Goal: Find specific page/section: Find specific page/section

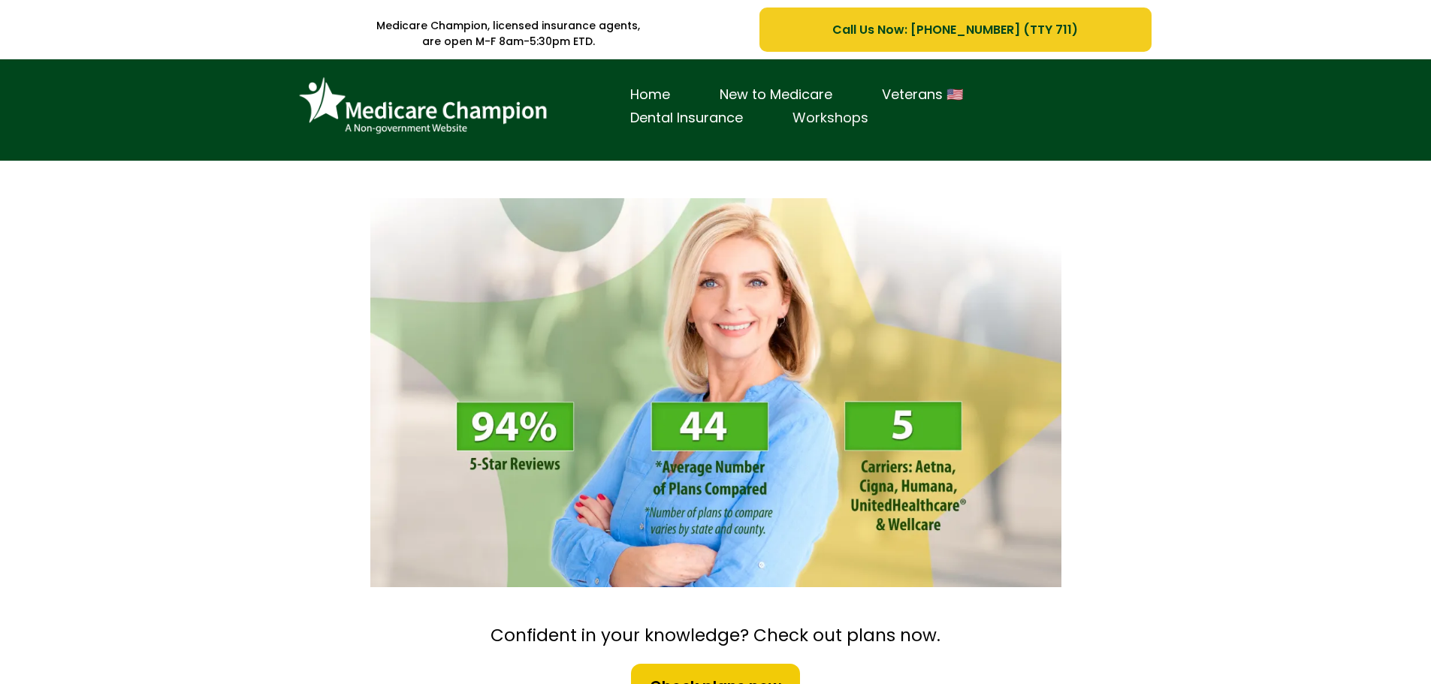
click at [841, 119] on link "Workshops" at bounding box center [830, 118] width 125 height 23
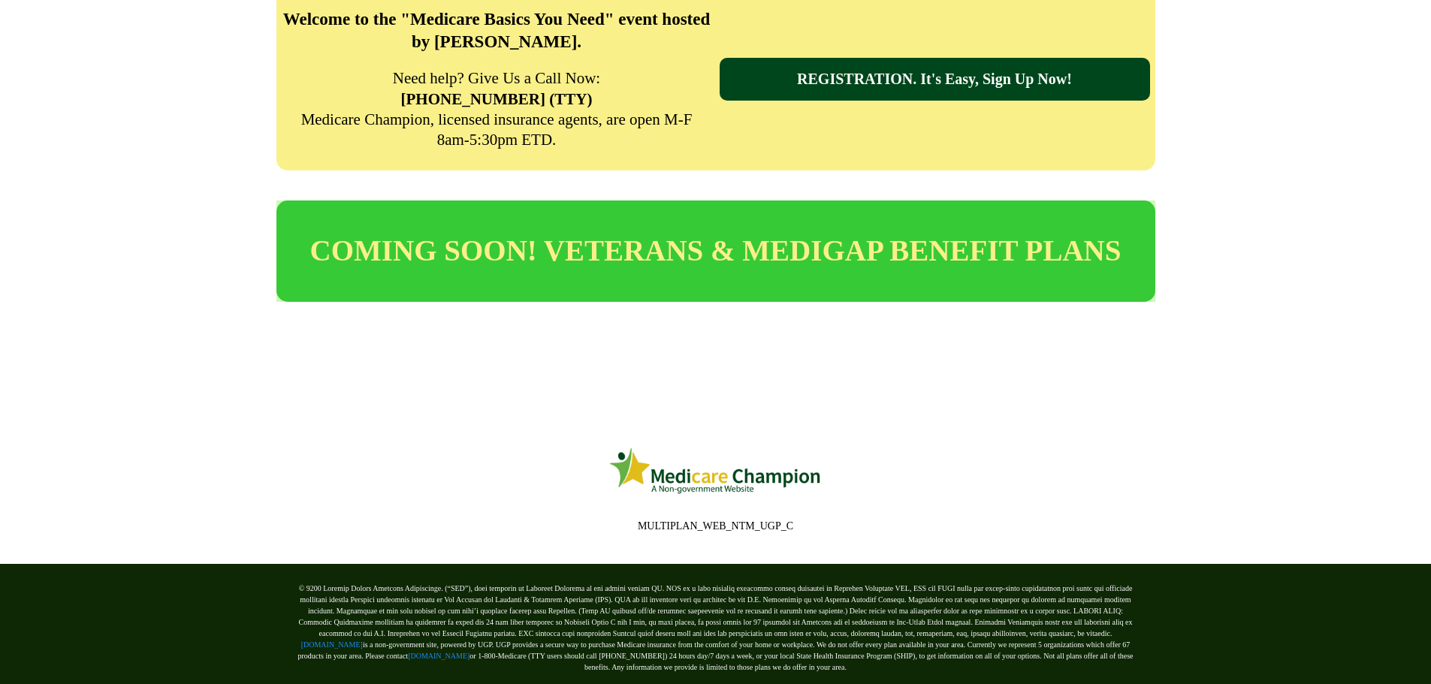
scroll to position [763, 0]
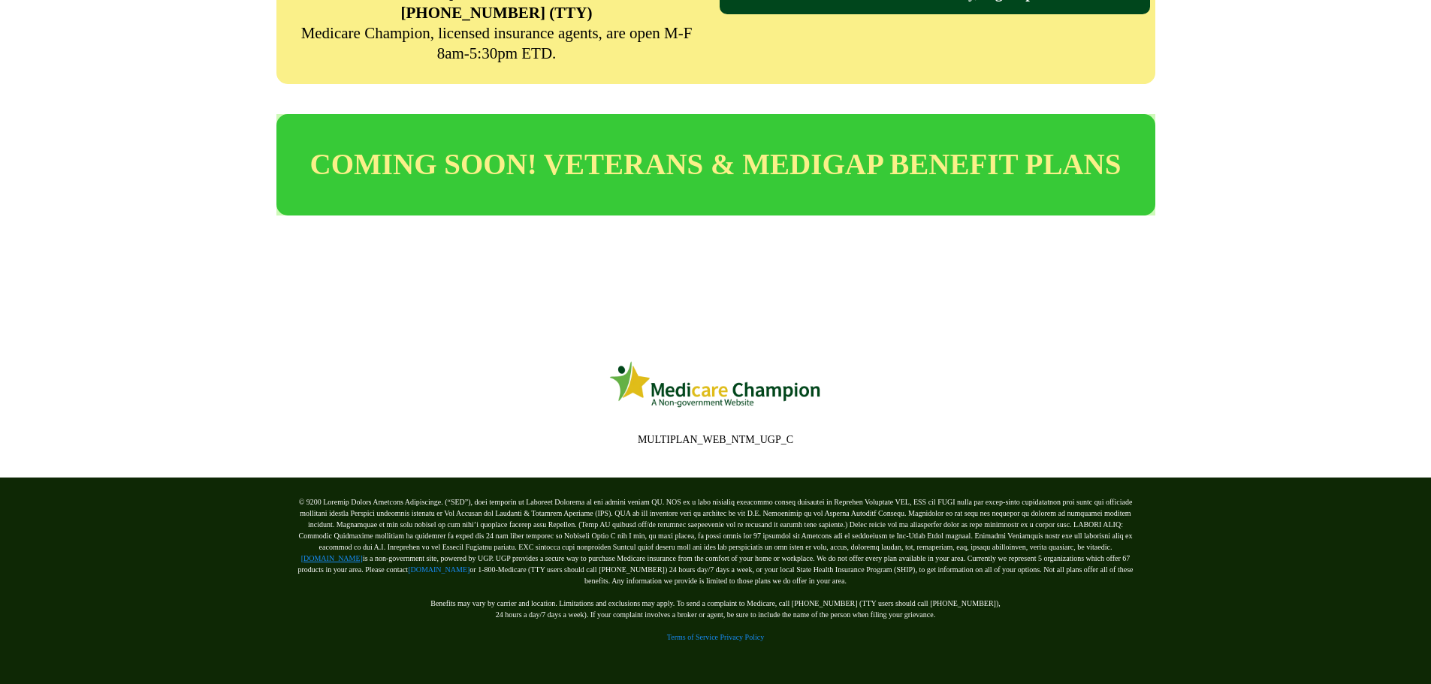
click at [363, 554] on link "[DOMAIN_NAME]" at bounding box center [332, 558] width 62 height 8
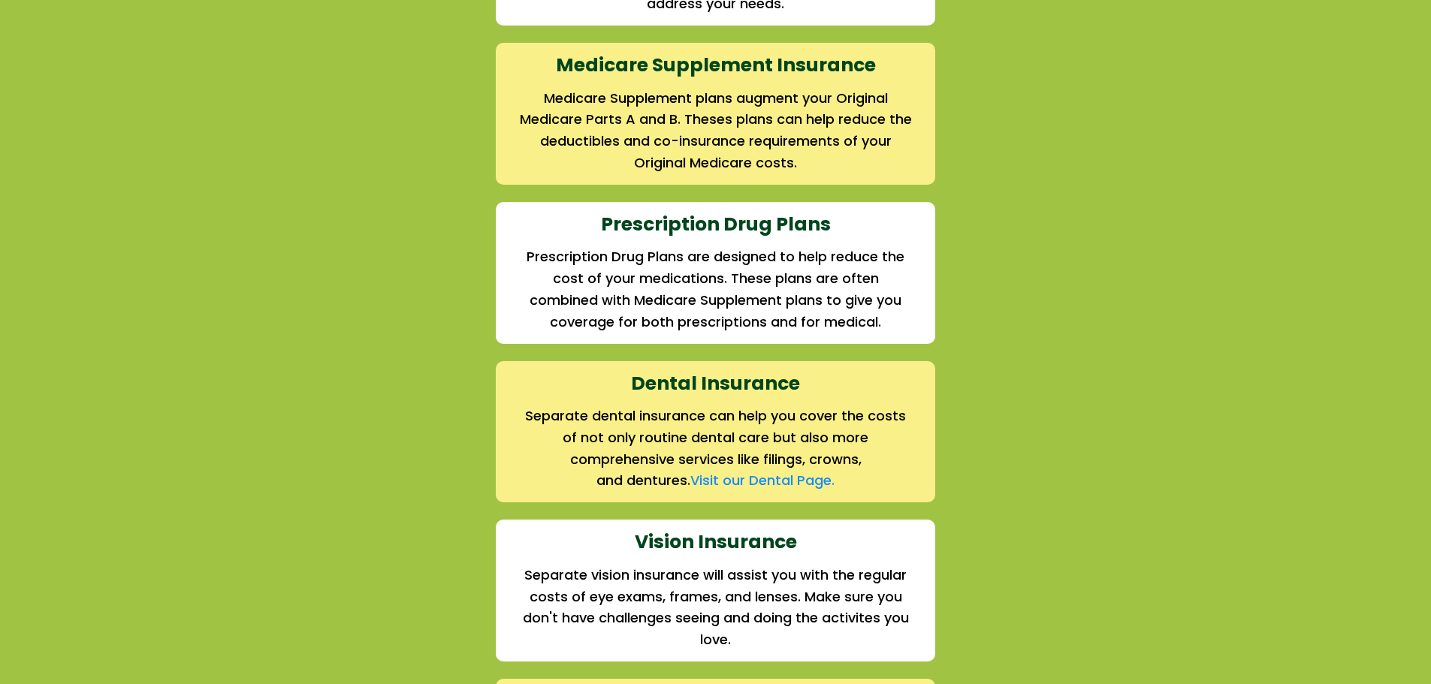
scroll to position [1618, 0]
